Goal: Information Seeking & Learning: Learn about a topic

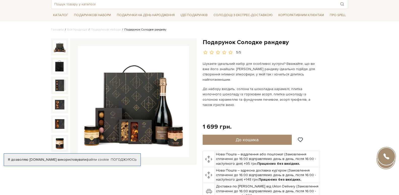
scroll to position [25, 0]
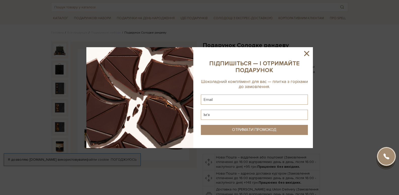
click at [308, 53] on icon at bounding box center [306, 53] width 9 height 9
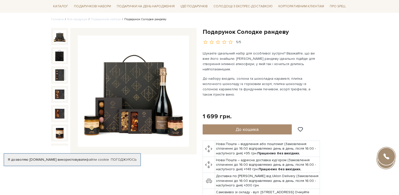
scroll to position [50, 0]
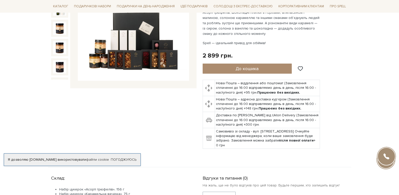
scroll to position [76, 0]
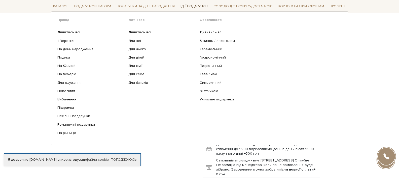
click at [198, 5] on span "Ідеї подарунків" at bounding box center [194, 7] width 31 height 8
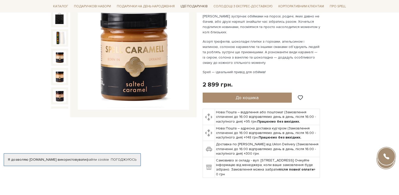
click at [198, 5] on span "Ідеї подарунків" at bounding box center [194, 7] width 31 height 8
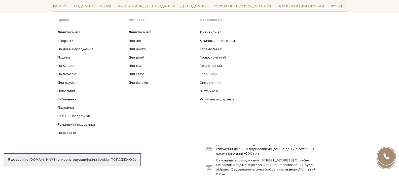
click at [204, 73] on link "Кава / чай" at bounding box center [269, 74] width 139 height 5
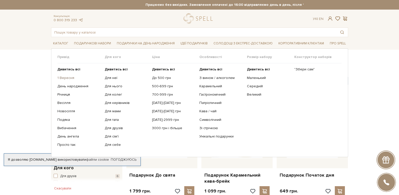
click at [67, 76] on link "1 Вересня" at bounding box center [79, 78] width 44 height 5
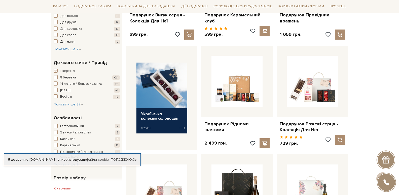
scroll to position [151, 0]
